Goal: Information Seeking & Learning: Understand process/instructions

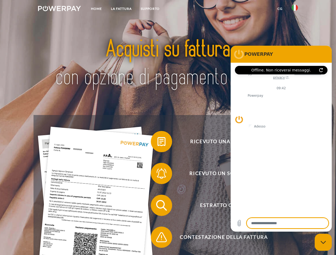
click at [59, 9] on img at bounding box center [59, 8] width 43 height 5
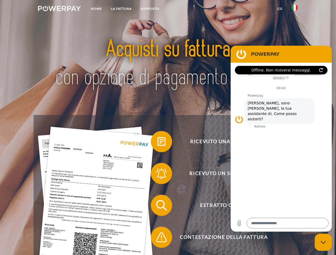
click at [294, 9] on img at bounding box center [294, 8] width 6 height 6
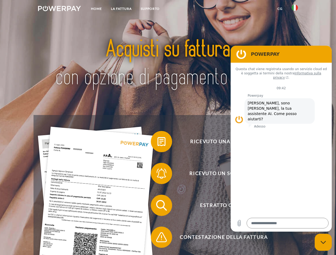
click at [279, 9] on link "CG" at bounding box center [280, 9] width 14 height 10
click at [157, 143] on span at bounding box center [153, 141] width 27 height 27
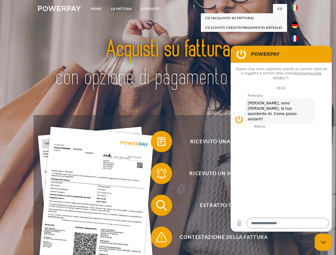
click at [157, 175] on div "Ricevuto una fattura? Ricevuto un sollecito? Estratto conto indietro" at bounding box center [167, 221] width 268 height 213
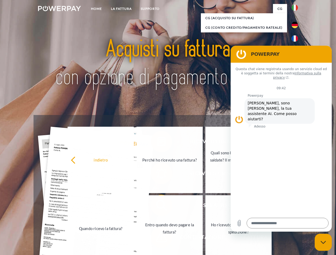
click at [157, 206] on link "Entro quando devo pagare la fattura?" at bounding box center [169, 228] width 66 height 66
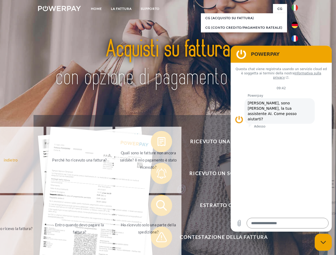
click at [157, 238] on span at bounding box center [153, 237] width 27 height 27
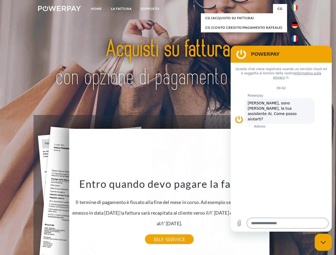
click at [323, 242] on icon "Chiudi la finestra di messaggistica" at bounding box center [323, 242] width 6 height 3
type textarea "*"
